Goal: Task Accomplishment & Management: Manage account settings

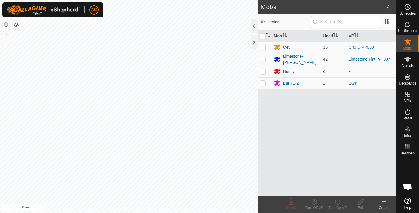
click at [264, 59] on p-checkbox at bounding box center [263, 59] width 6 height 5
checkbox input "true"
click at [338, 199] on icon at bounding box center [337, 201] width 7 height 7
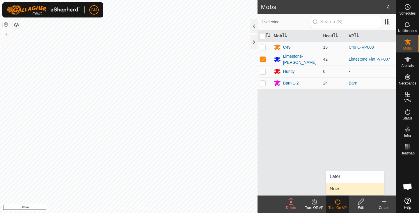
click at [335, 189] on link "Now" at bounding box center [355, 189] width 58 height 12
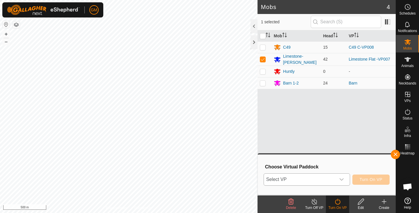
click at [342, 179] on icon "dropdown trigger" at bounding box center [341, 179] width 5 height 5
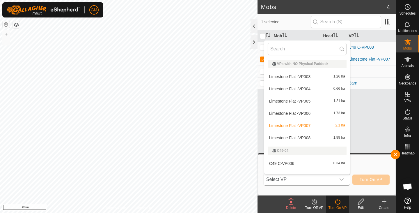
scroll to position [8, 0]
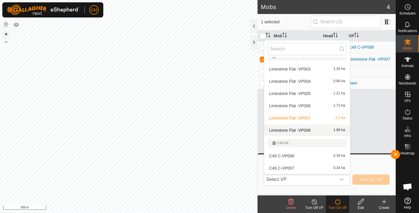
click at [7, 35] on button "+" at bounding box center [6, 34] width 7 height 7
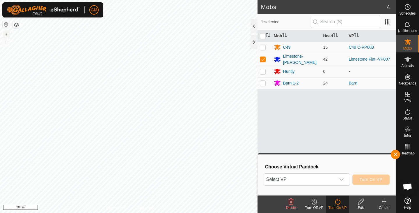
click at [7, 35] on button "+" at bounding box center [6, 34] width 7 height 7
click at [80, 212] on html "GM Schedules Notifications Mobs Animals Neckbands VPs Status Infra Heatmap Help…" at bounding box center [209, 106] width 419 height 213
click at [104, 212] on html "GM Schedules Notifications Mobs Animals Neckbands VPs Status Infra Heatmap Help…" at bounding box center [209, 106] width 419 height 213
click at [7, 42] on button "–" at bounding box center [6, 41] width 7 height 7
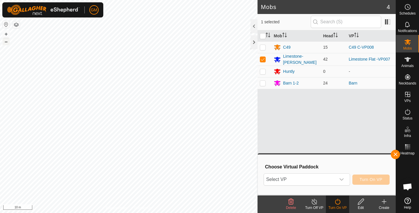
click at [8, 42] on button "–" at bounding box center [6, 41] width 7 height 7
click at [343, 178] on icon "dropdown trigger" at bounding box center [341, 179] width 5 height 5
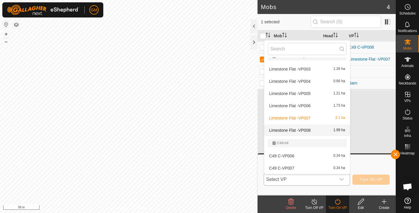
click at [309, 129] on li "Limestone Flat -VP008 1.99 ha" at bounding box center [307, 130] width 86 height 12
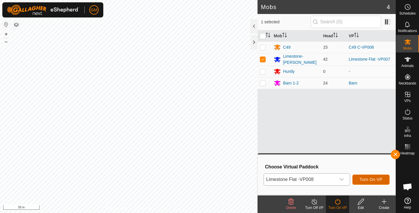
click at [363, 180] on span "Turn On VP" at bounding box center [371, 179] width 23 height 5
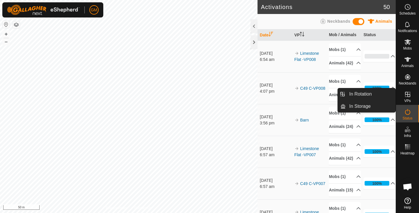
click at [411, 97] on icon at bounding box center [407, 94] width 7 height 7
click at [366, 93] on link "In Rotation" at bounding box center [371, 94] width 50 height 12
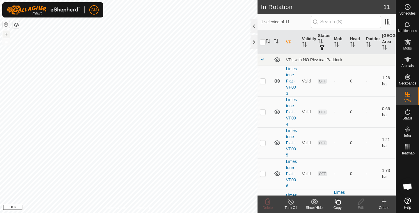
click at [8, 32] on button "+" at bounding box center [6, 34] width 7 height 7
checkbox input "false"
checkbox input "true"
click at [337, 203] on icon at bounding box center [337, 201] width 7 height 7
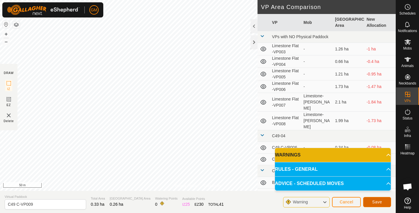
click at [378, 201] on span "Save" at bounding box center [377, 201] width 10 height 5
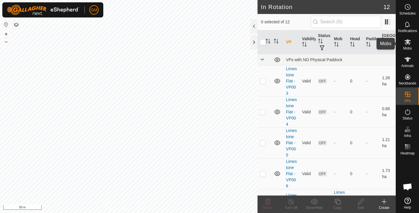
click at [408, 45] on icon at bounding box center [407, 41] width 7 height 7
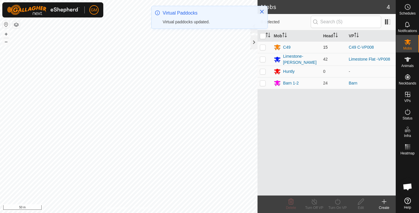
click at [263, 46] on p-checkbox at bounding box center [263, 47] width 6 height 5
checkbox input "true"
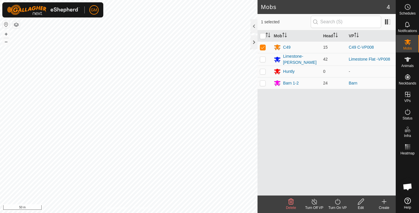
click at [338, 202] on icon at bounding box center [337, 201] width 7 height 7
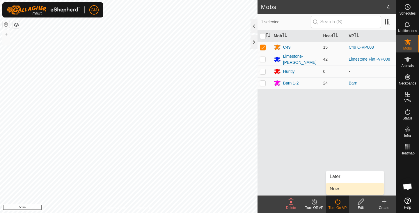
click at [339, 188] on link "Now" at bounding box center [355, 189] width 58 height 12
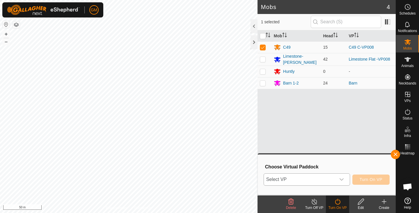
click at [344, 178] on icon "dropdown trigger" at bounding box center [341, 179] width 5 height 5
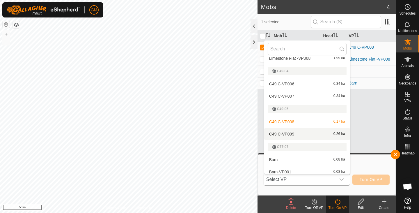
scroll to position [80, 0]
click at [304, 133] on li "C49 C-VP009 0.26 ha" at bounding box center [307, 133] width 86 height 12
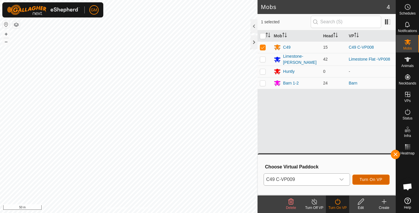
click at [365, 179] on span "Turn On VP" at bounding box center [371, 179] width 23 height 5
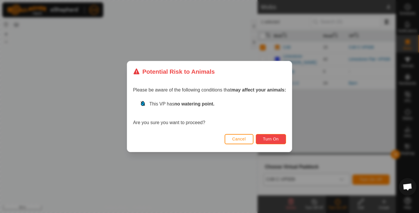
click at [276, 138] on span "Turn On" at bounding box center [271, 138] width 16 height 5
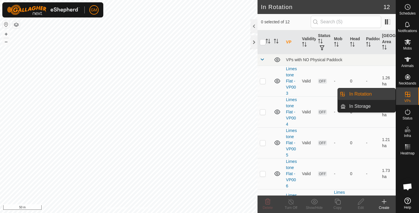
click at [375, 94] on link "In Rotation" at bounding box center [371, 94] width 50 height 12
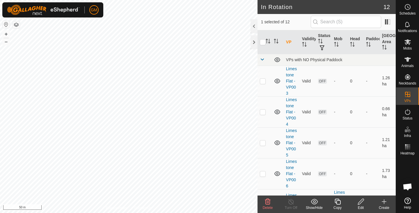
click at [269, 201] on icon at bounding box center [267, 201] width 7 height 7
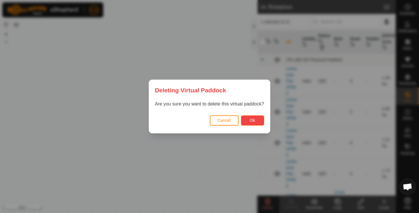
click at [247, 119] on button "Ok" at bounding box center [252, 120] width 23 height 10
checkbox input "false"
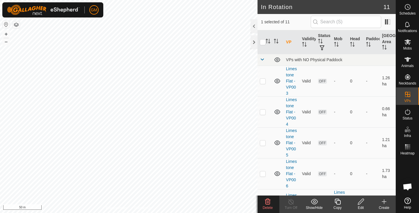
click at [268, 200] on icon at bounding box center [267, 201] width 7 height 7
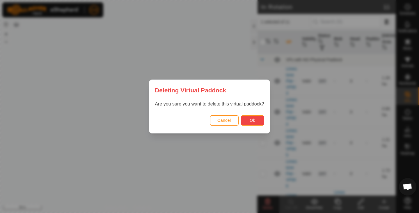
click at [249, 119] on button "Ok" at bounding box center [252, 120] width 23 height 10
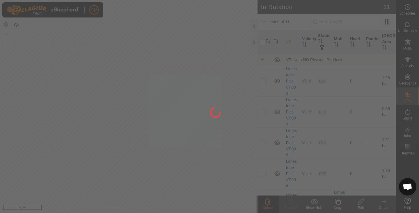
checkbox input "false"
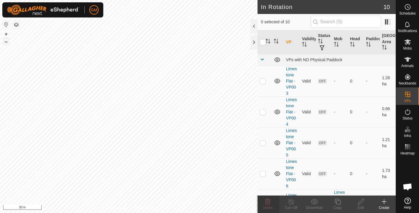
click at [8, 43] on button "–" at bounding box center [6, 41] width 7 height 7
